Goal: Task Accomplishment & Management: Manage account settings

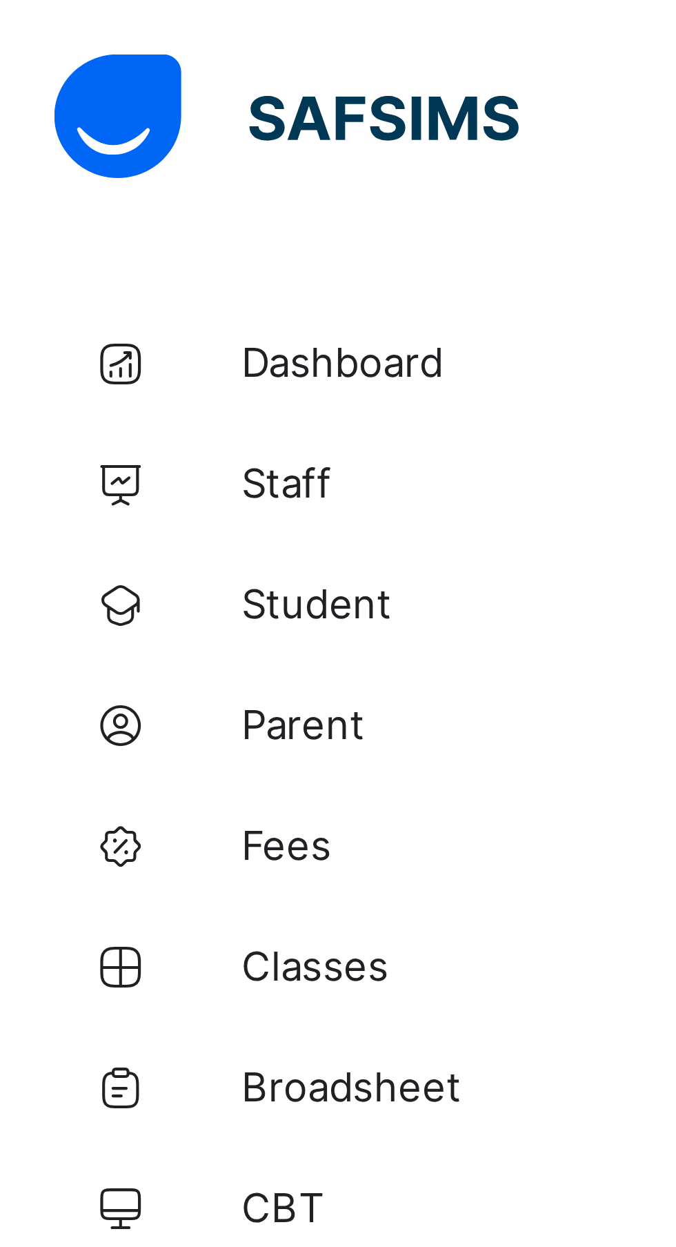
click at [70, 88] on span "Dashboard" at bounding box center [110, 82] width 110 height 11
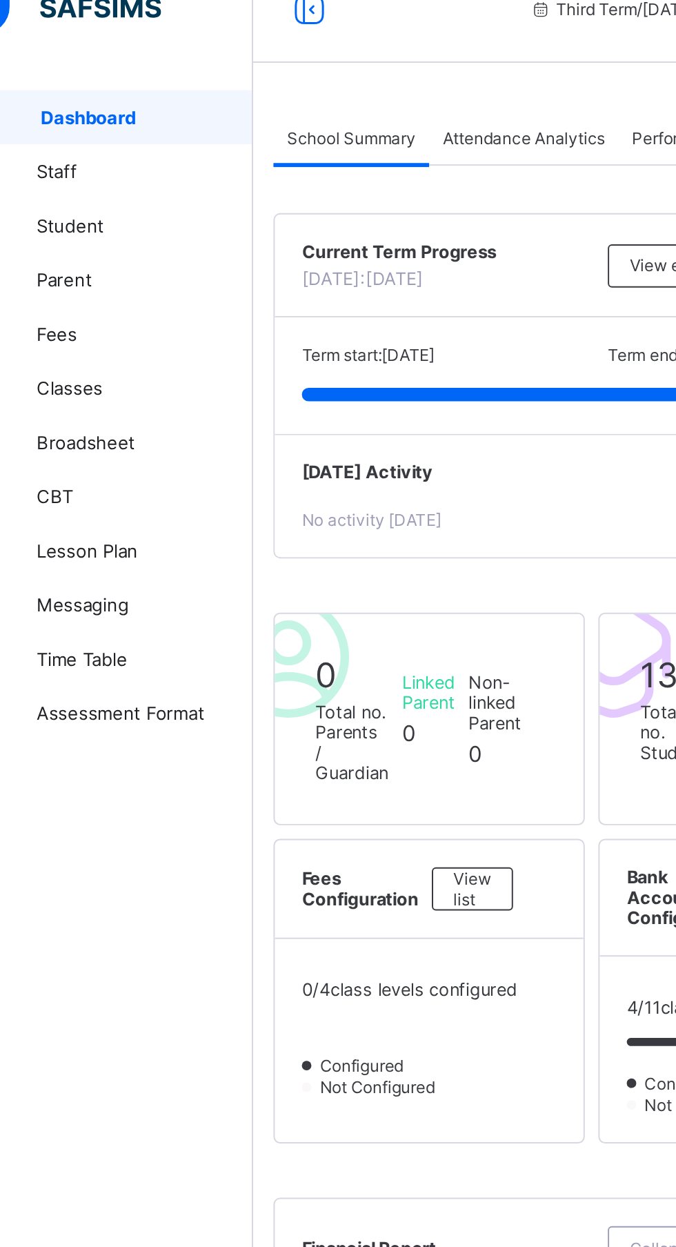
click at [90, 113] on span "Staff" at bounding box center [110, 110] width 110 height 11
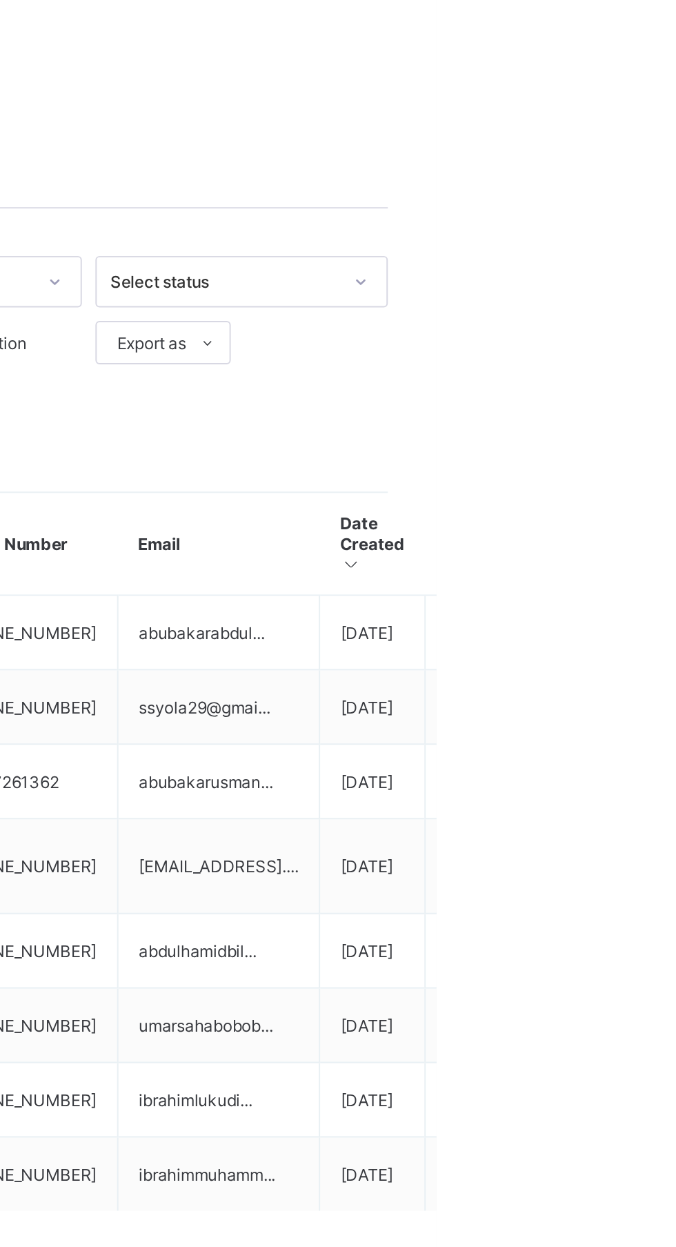
click at [0, 0] on ul "View Profile Edit Staff Reset Password Resend Activation Link Change Email Dele…" at bounding box center [0, 0] width 0 height 0
click at [0, 0] on li "Resend Activation Link" at bounding box center [0, 0] width 0 height 0
click at [0, 0] on div "Resend Activation Link" at bounding box center [0, 0] width 0 height 0
click at [676, 841] on tbody "[PERSON_NAME] admin M ACADEMIC [PHONE_NUMBER] abubakarabdul... [DATE] active Vi…" at bounding box center [487, 766] width 592 height 314
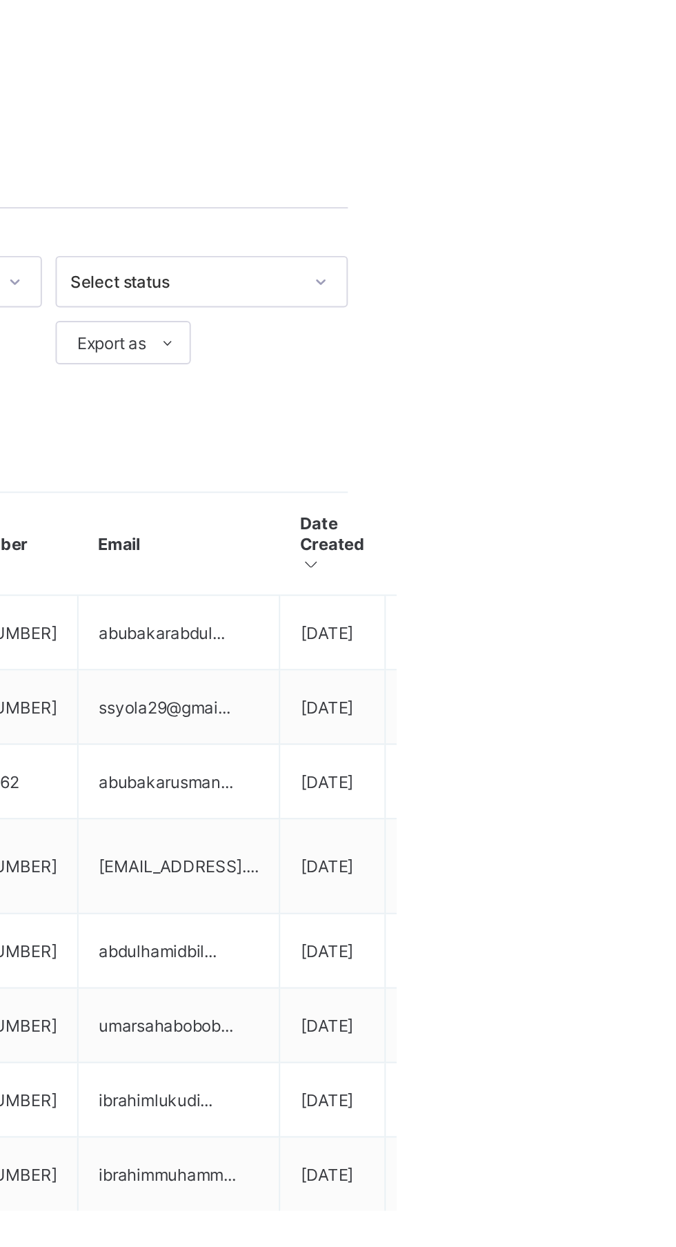
click at [0, 0] on ul "View Profile Edit Staff Reset Password Resend Activation Link Change Email Dele…" at bounding box center [0, 0] width 0 height 0
click at [0, 0] on div "View Profile" at bounding box center [0, 0] width 0 height 0
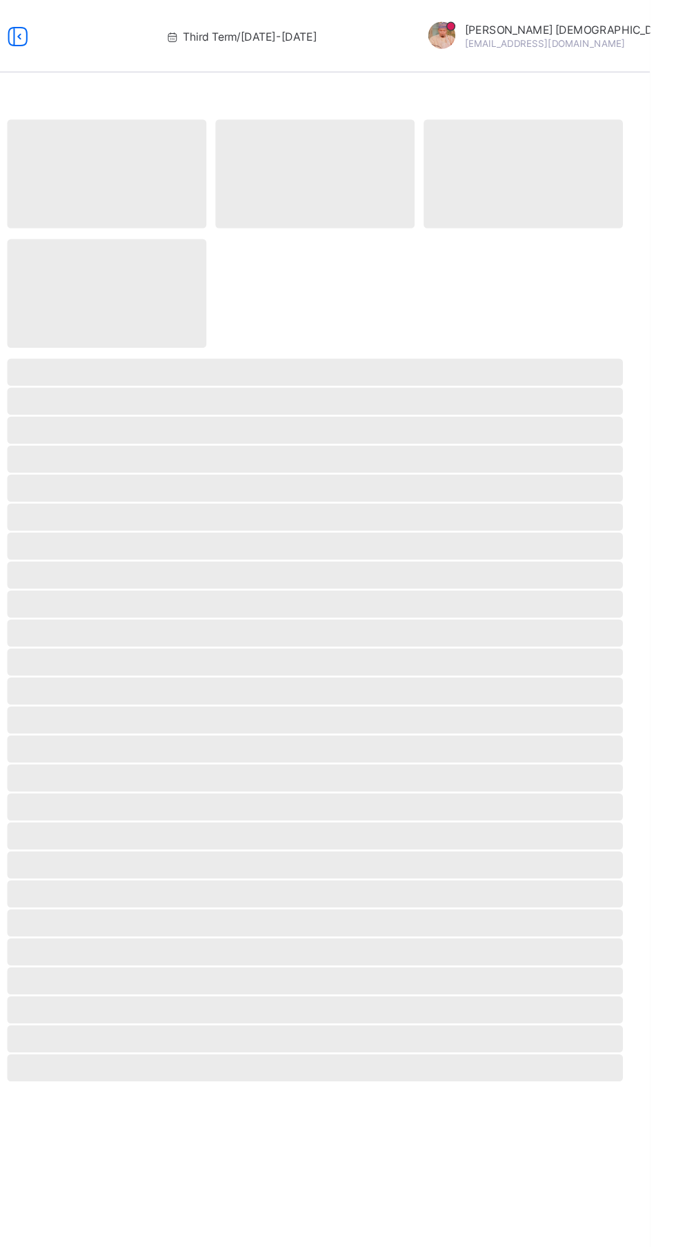
click at [660, 30] on div "Abubakar [PERSON_NAME] [EMAIL_ADDRESS][DOMAIN_NAME]" at bounding box center [609, 28] width 233 height 23
click at [625, 172] on li "Logout" at bounding box center [675, 159] width 102 height 27
